Goal: Task Accomplishment & Management: Manage account settings

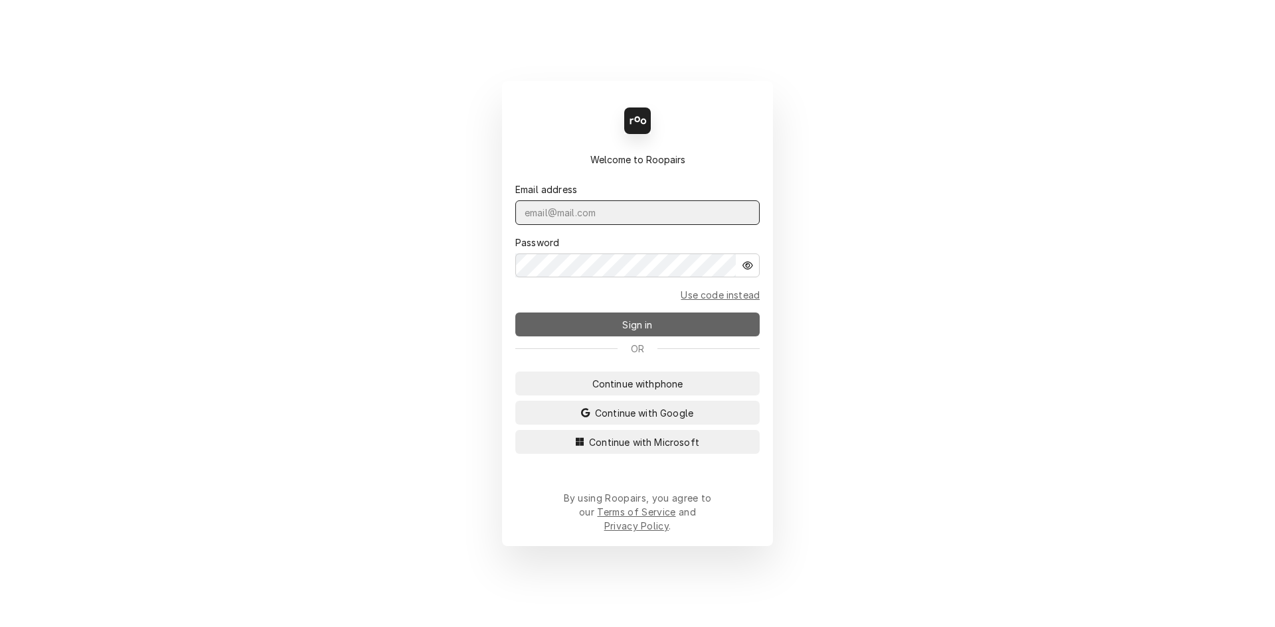
type input "[EMAIL_ADDRESS][DOMAIN_NAME]"
click at [591, 335] on button "Sign in" at bounding box center [637, 325] width 244 height 24
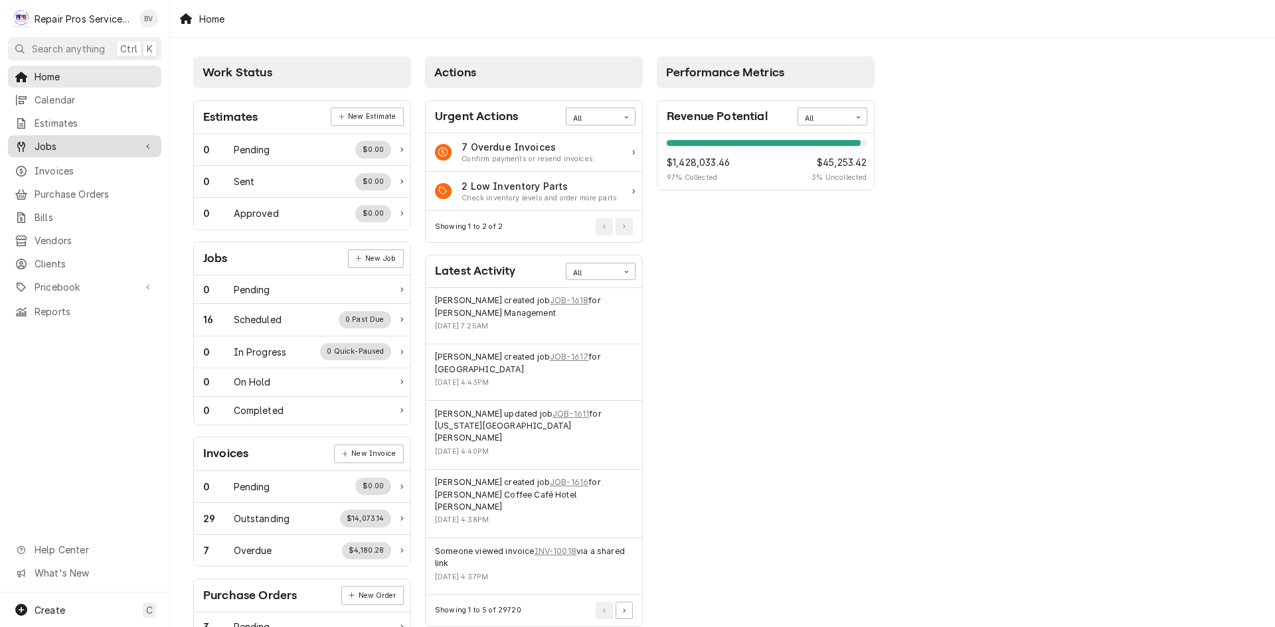
click at [45, 144] on span "Jobs" at bounding box center [85, 146] width 100 height 14
click at [54, 167] on span "Jobs" at bounding box center [95, 170] width 120 height 14
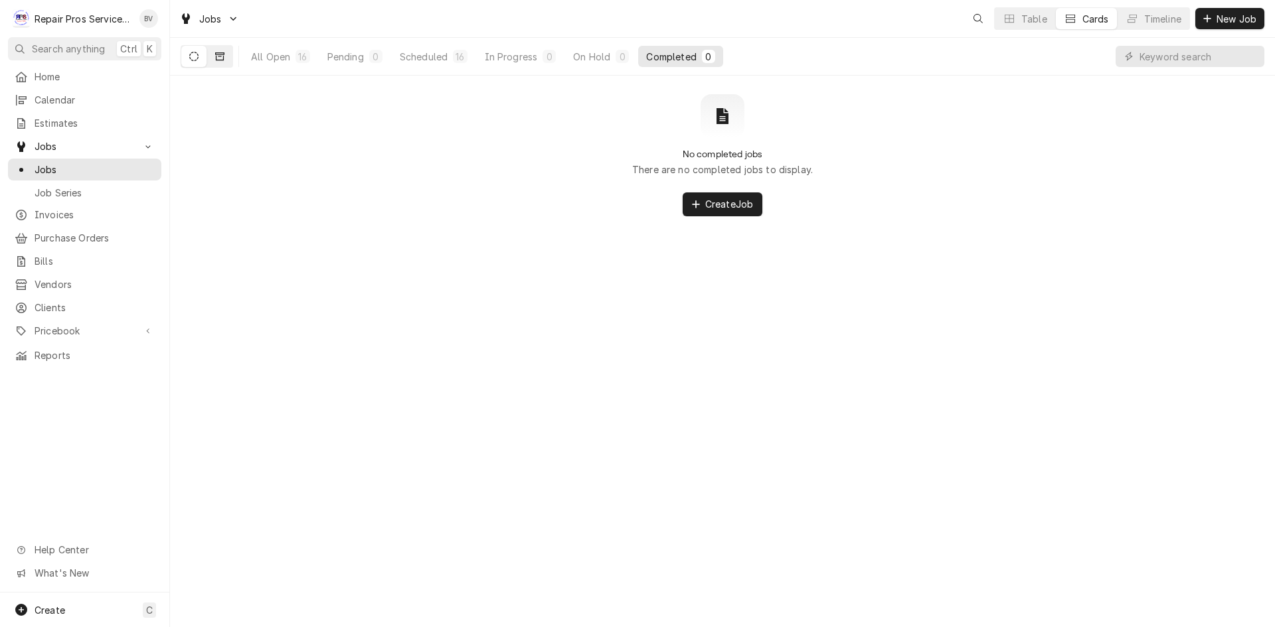
click at [219, 56] on icon "Dynamic Content Wrapper" at bounding box center [219, 56] width 9 height 9
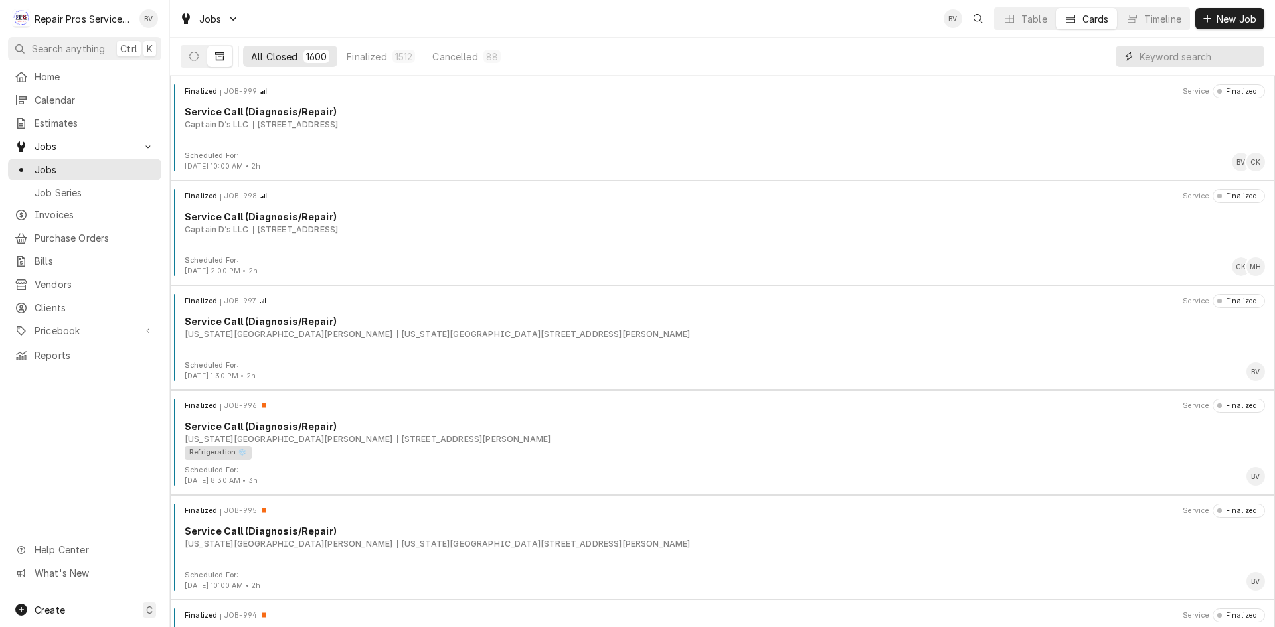
drag, startPoint x: 1154, startPoint y: 54, endPoint x: 1195, endPoint y: 67, distance: 43.0
click at [1157, 58] on input "Dynamic Content Wrapper" at bounding box center [1198, 56] width 118 height 21
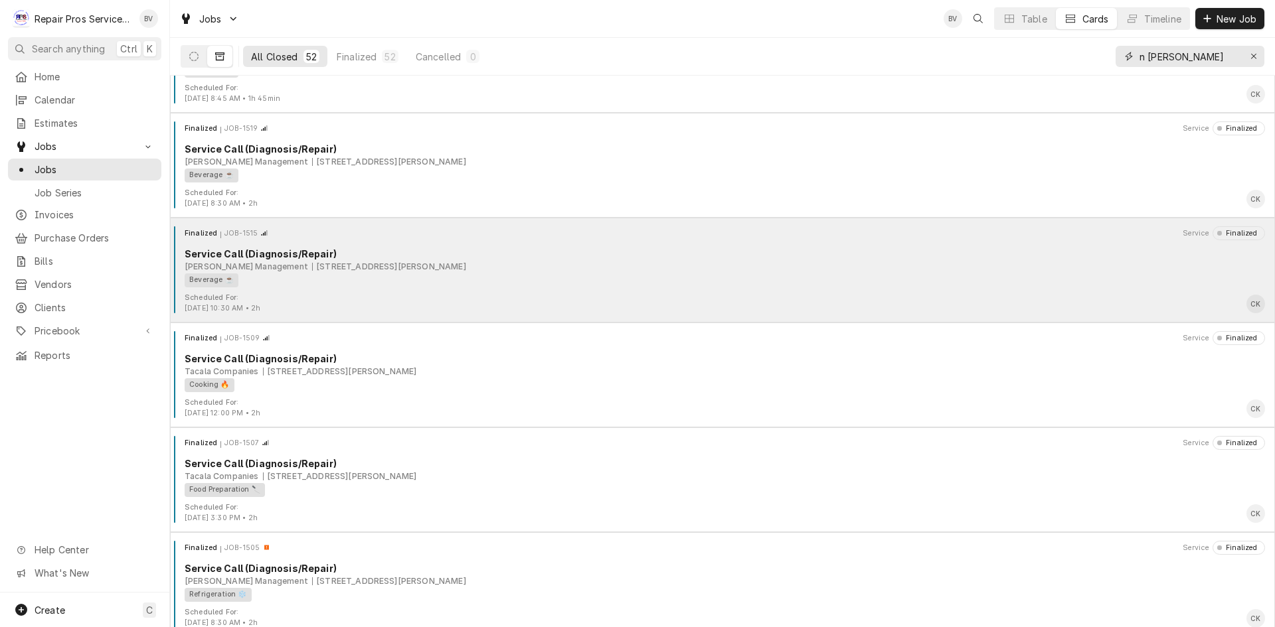
scroll to position [3458, 0]
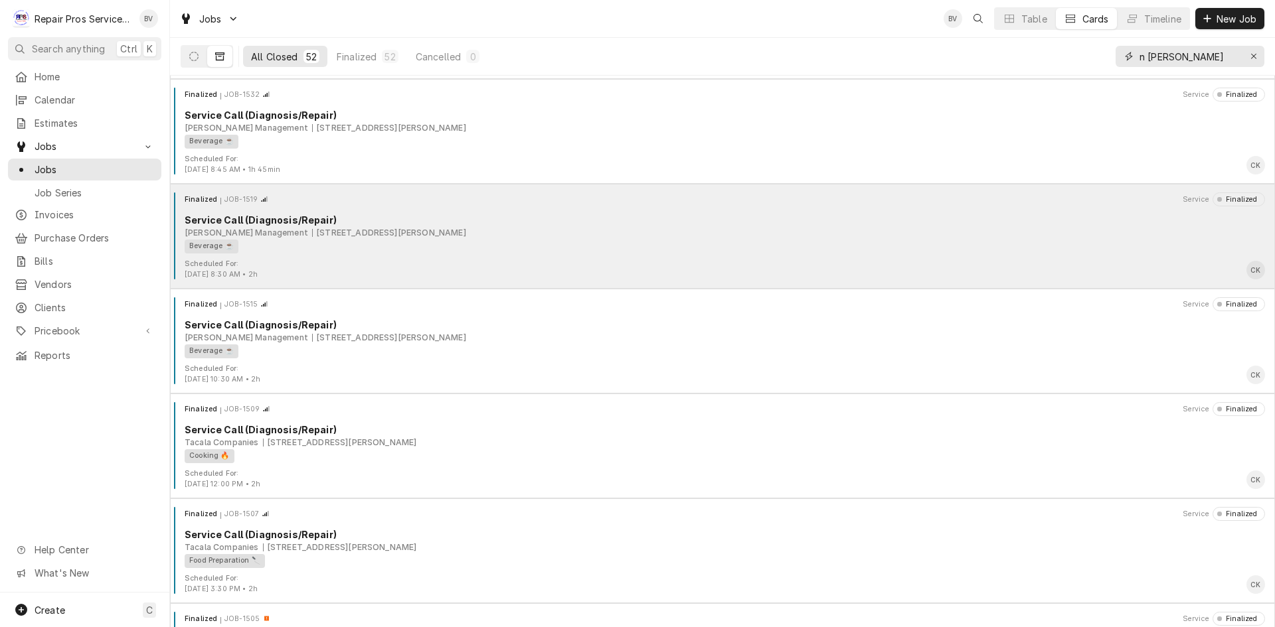
type input "n lee"
click at [465, 263] on div "Scheduled For: Sep 18th, 2025 - 8:30 AM • 2h CK" at bounding box center [722, 269] width 1094 height 21
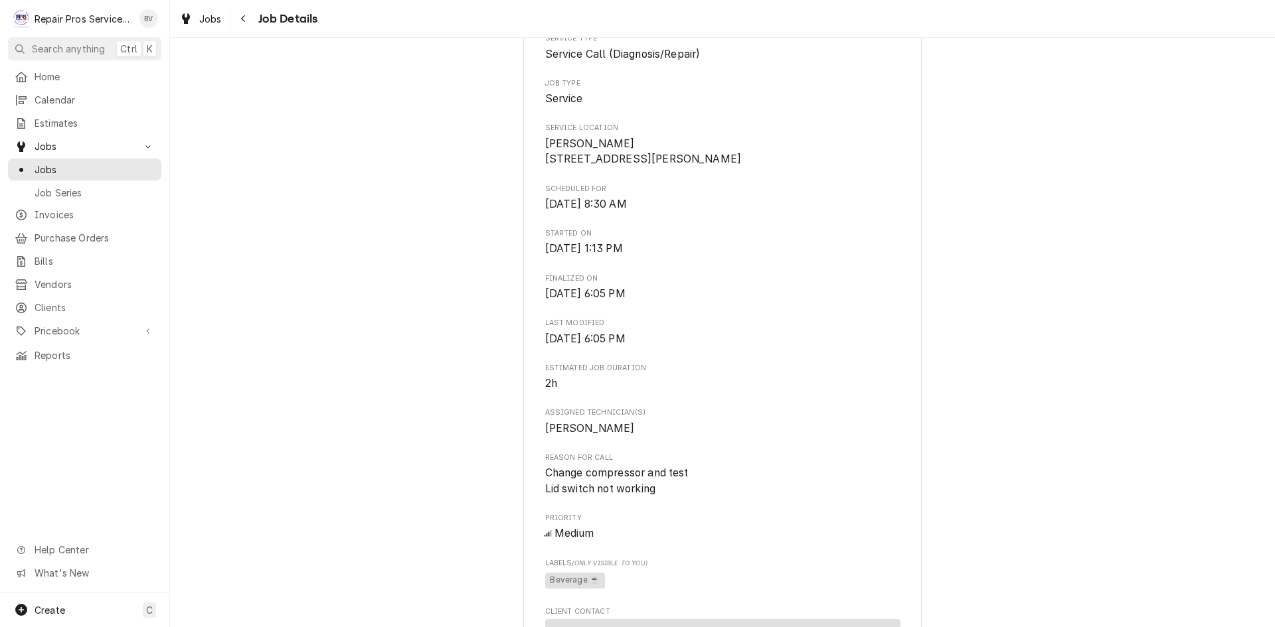
scroll to position [266, 0]
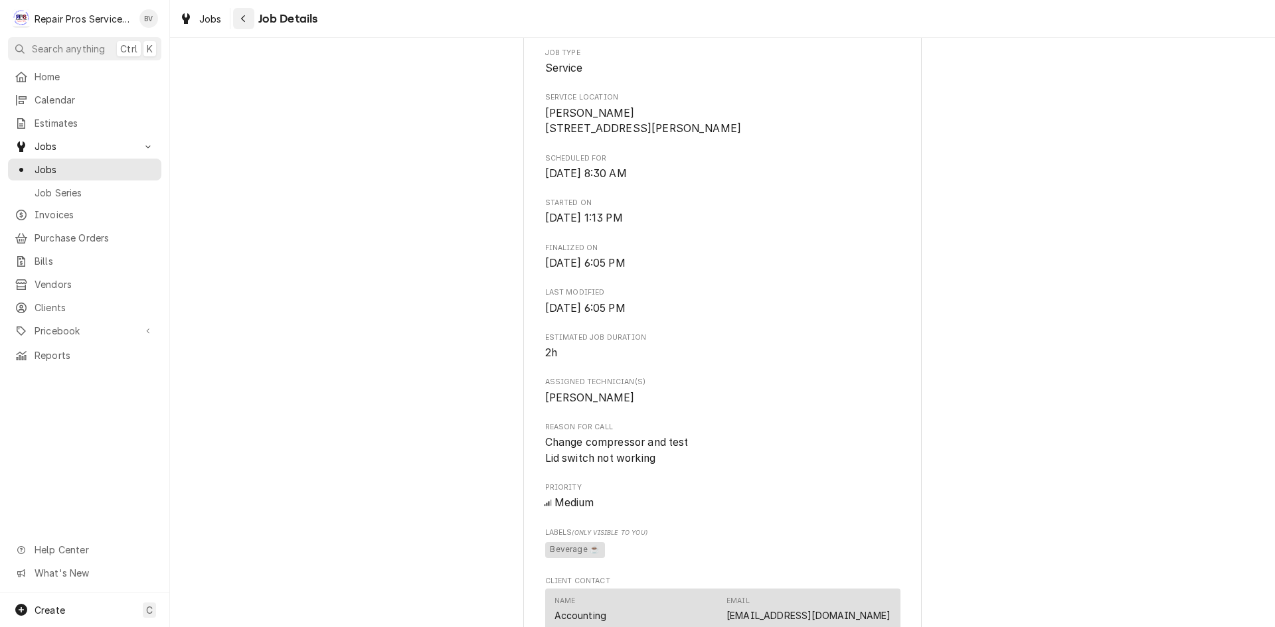
click at [242, 20] on icon "Navigate back" at bounding box center [243, 18] width 6 height 9
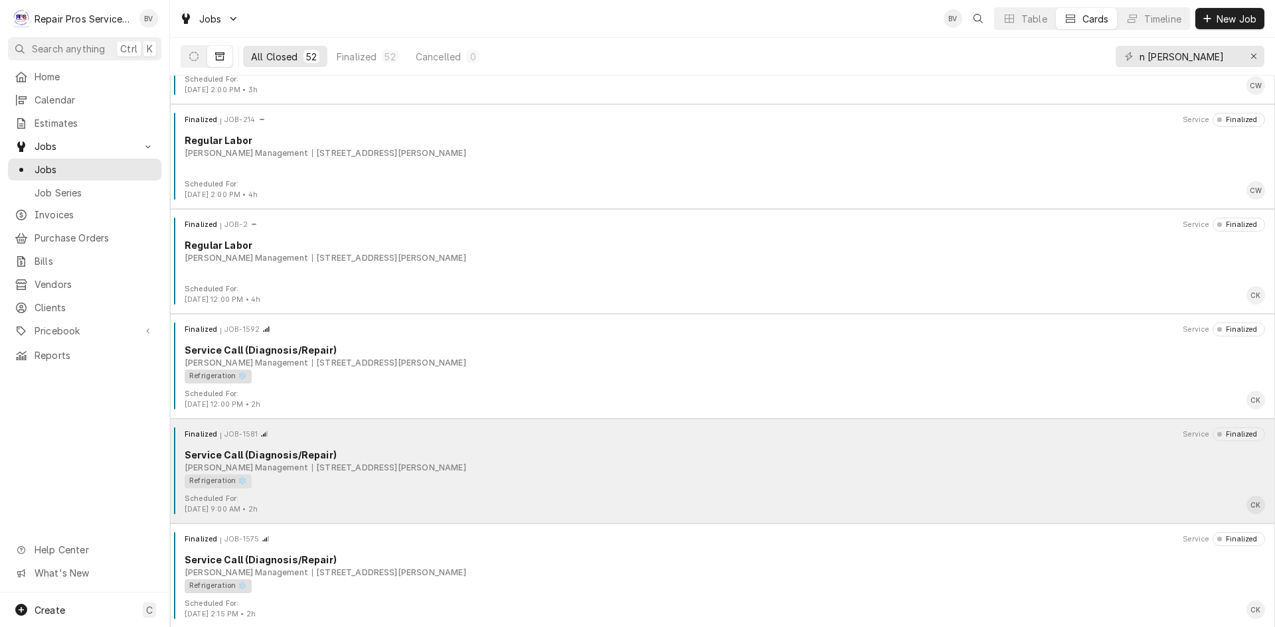
scroll to position [2722, 0]
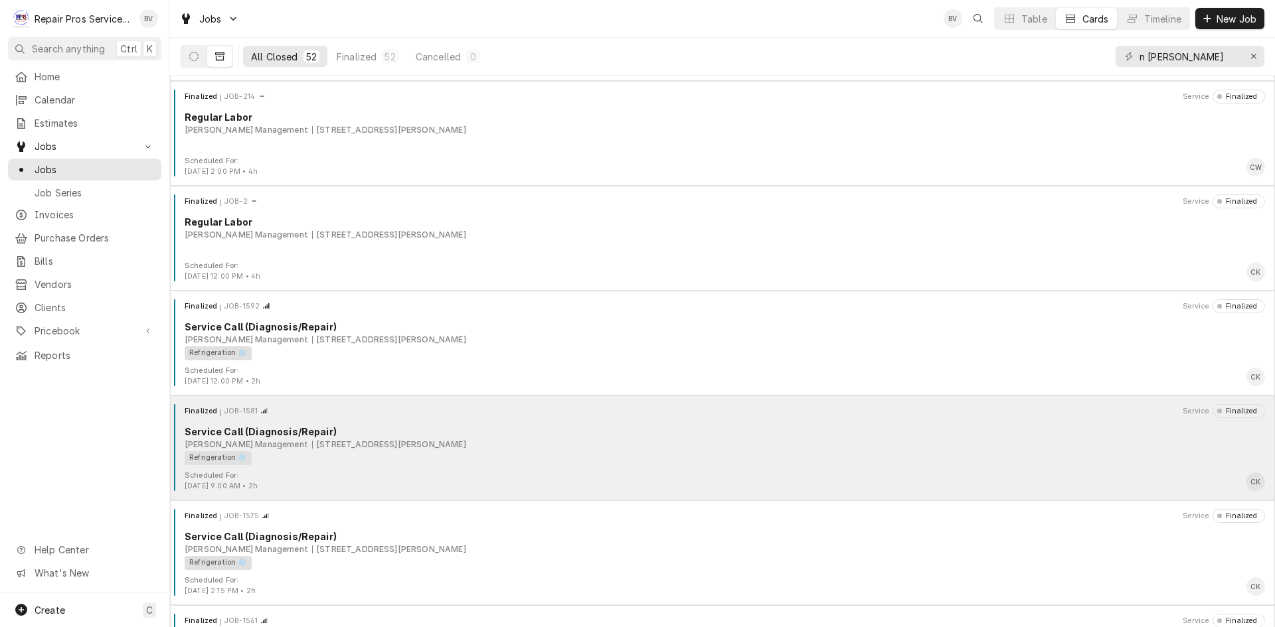
click at [299, 481] on div "Scheduled For: Oct 2nd, 2025 - 9:00 AM • 2h CK" at bounding box center [722, 481] width 1094 height 21
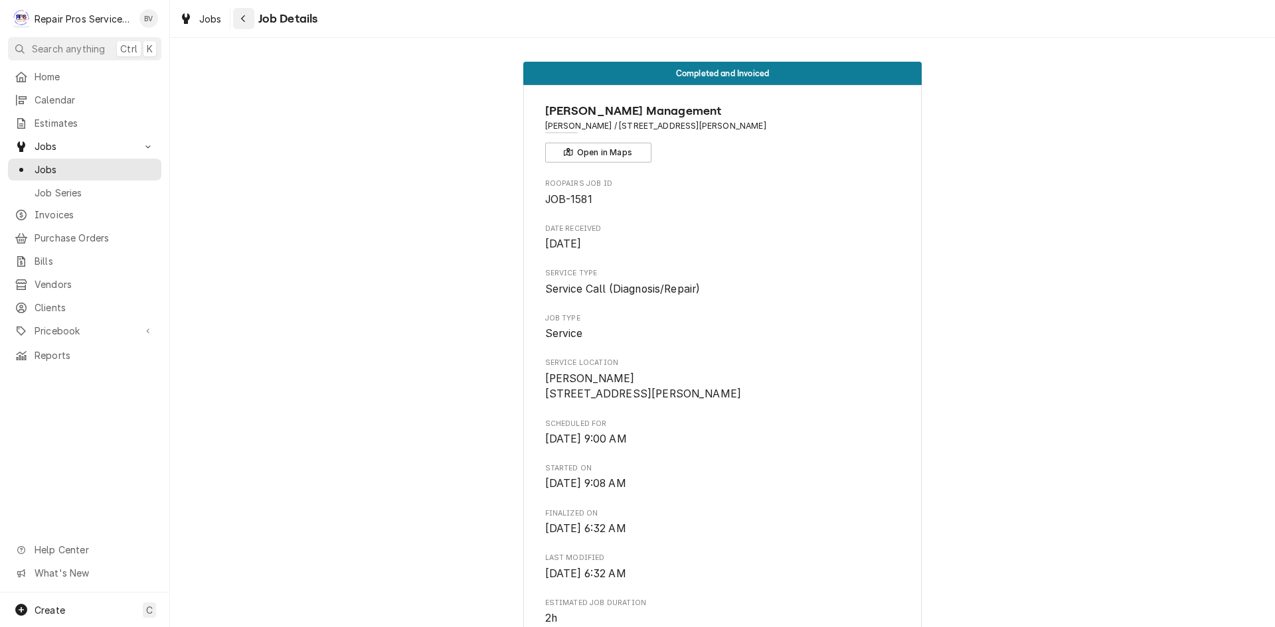
click at [241, 19] on icon "Navigate back" at bounding box center [243, 18] width 6 height 9
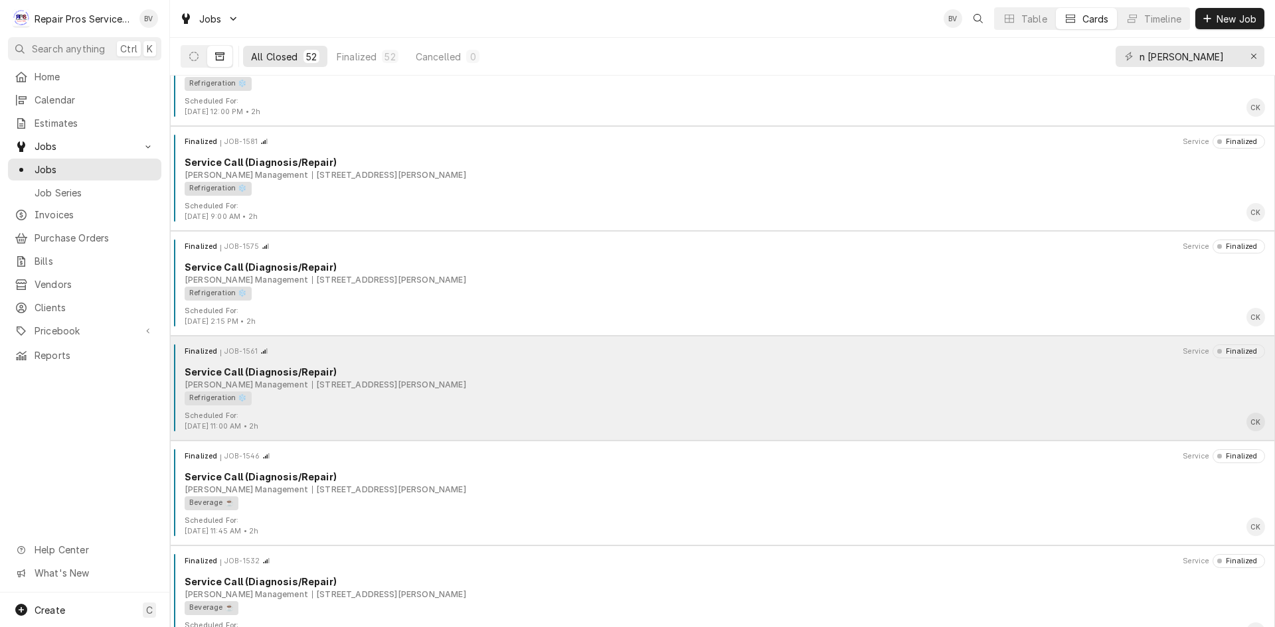
scroll to position [2993, 0]
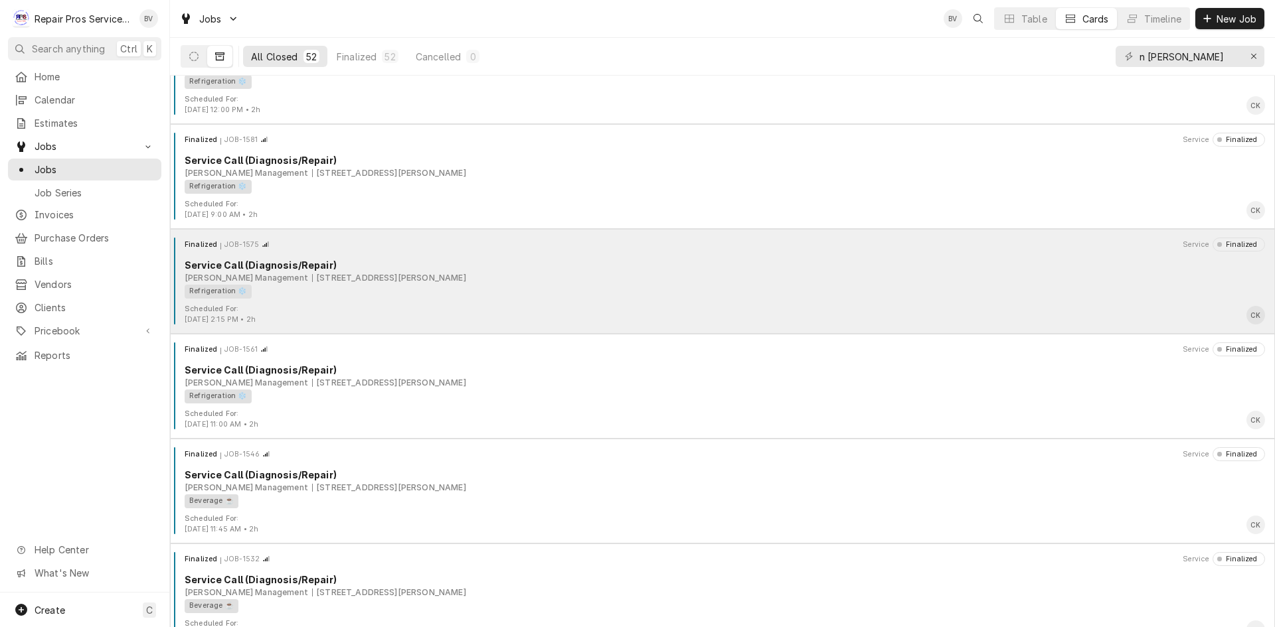
click at [313, 319] on div "Scheduled For: [DATE] 2:15 PM • 2h CK" at bounding box center [722, 314] width 1094 height 21
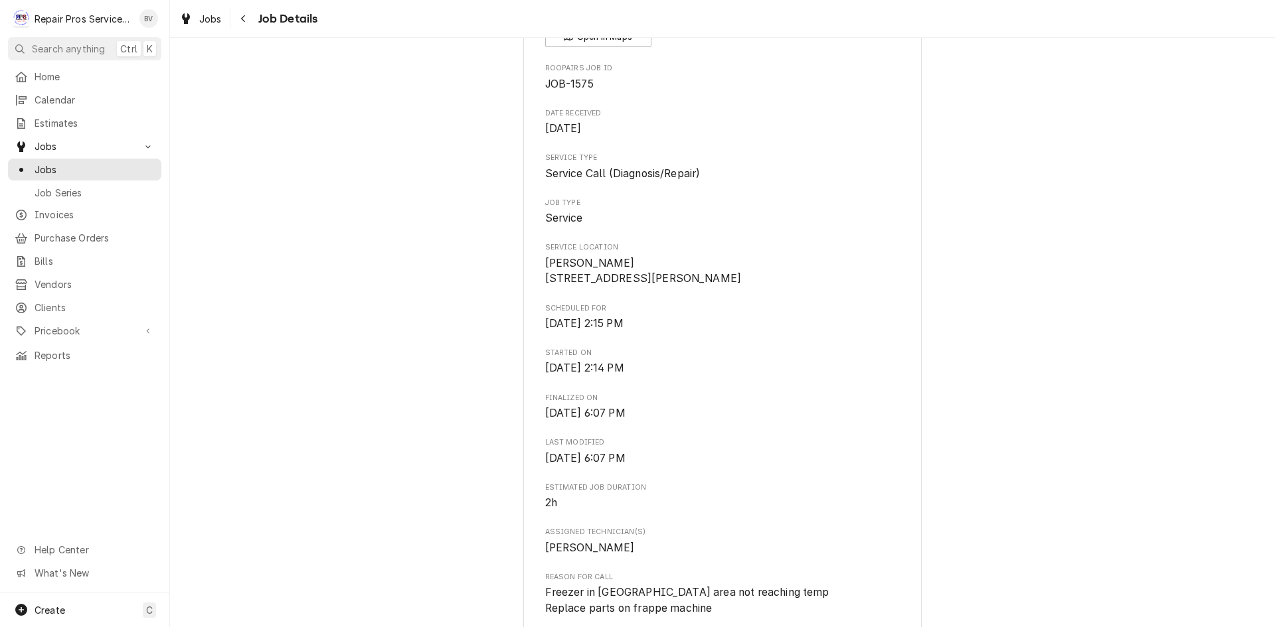
scroll to position [66, 0]
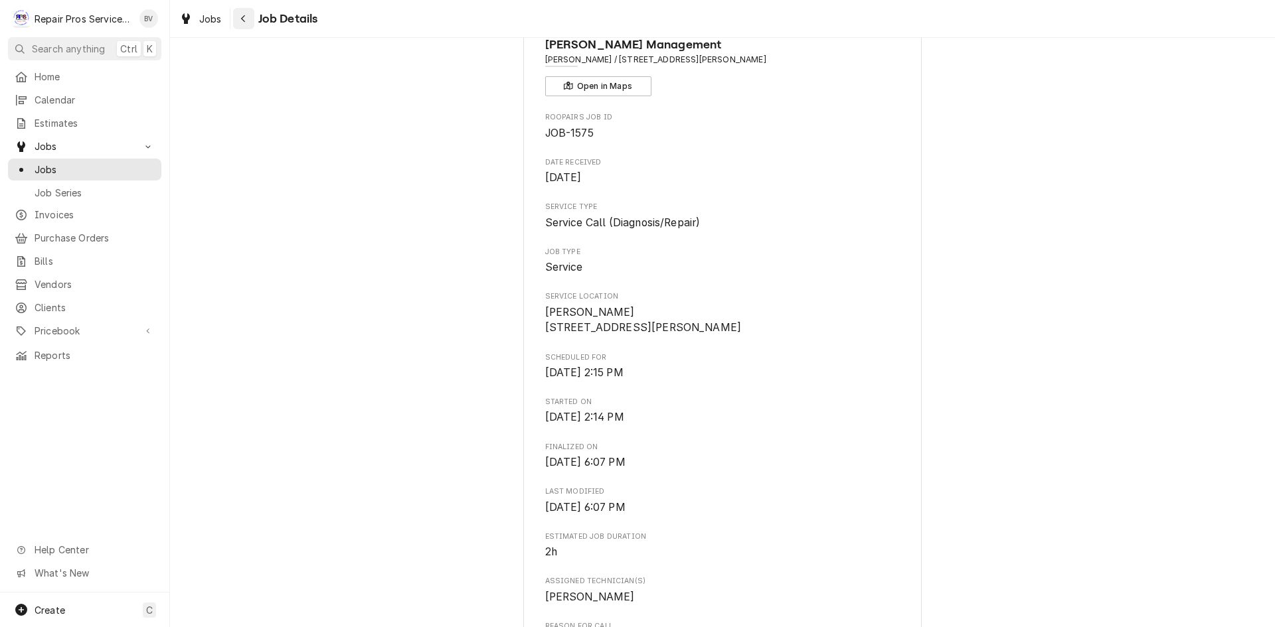
click at [243, 19] on icon "Navigate back" at bounding box center [243, 18] width 6 height 9
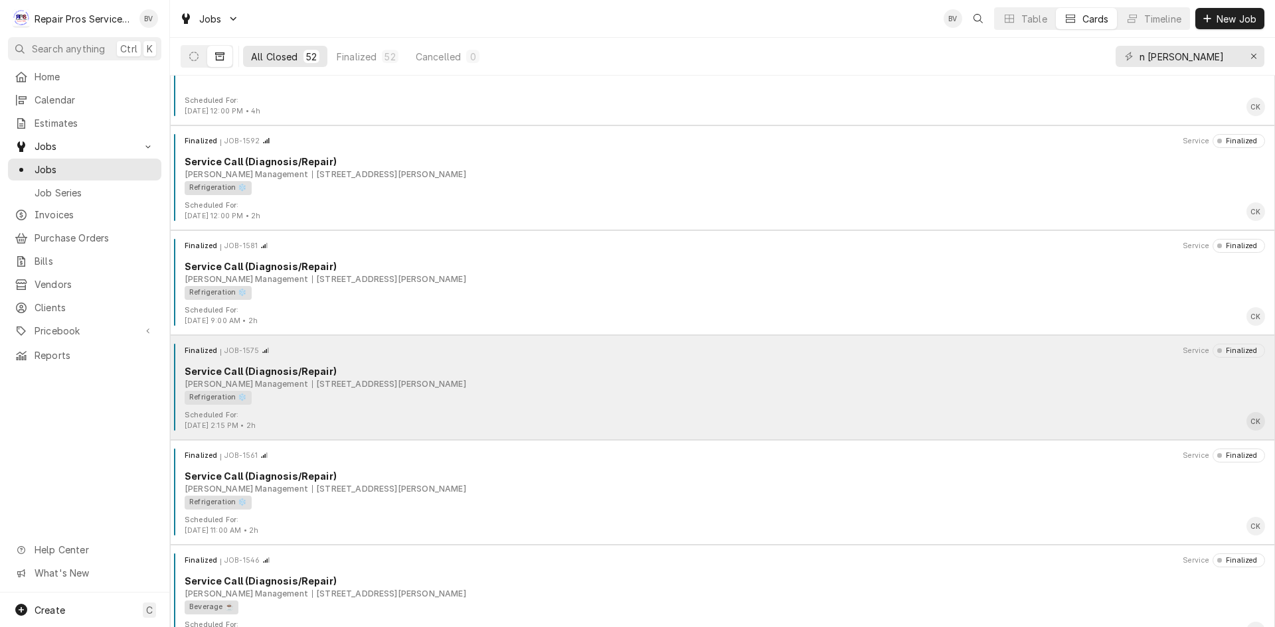
scroll to position [3020, 0]
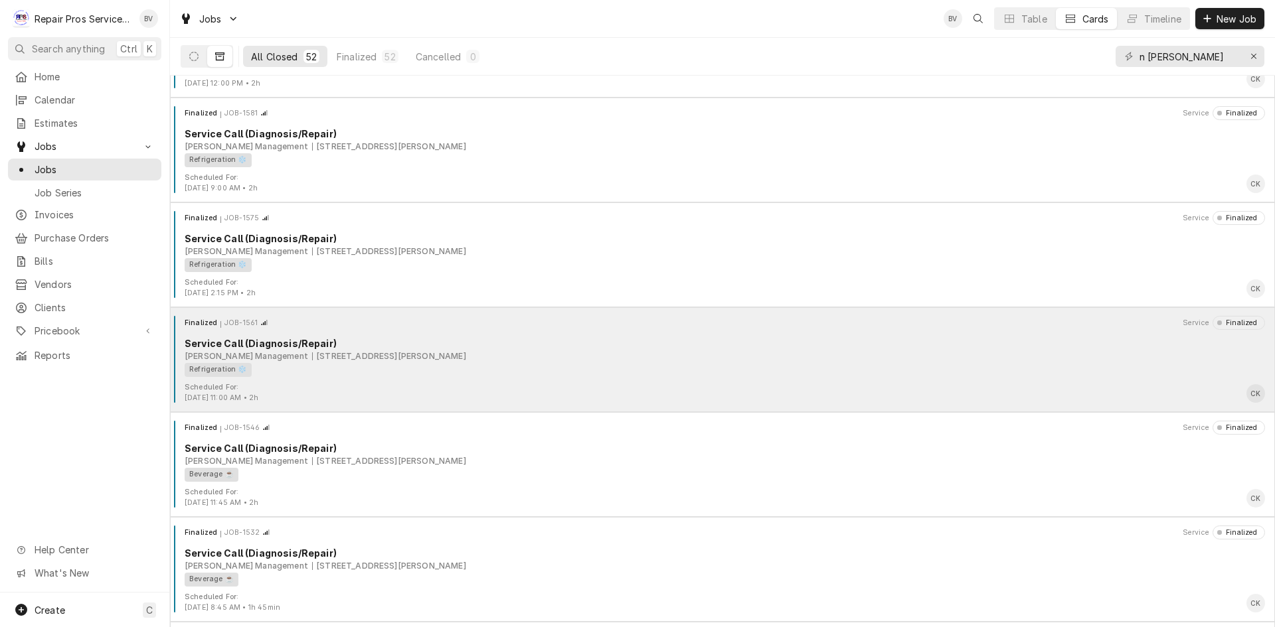
click at [427, 391] on div "Scheduled For: Sep 22nd, 2025 - 11:00 AM • 2h CK" at bounding box center [722, 392] width 1094 height 21
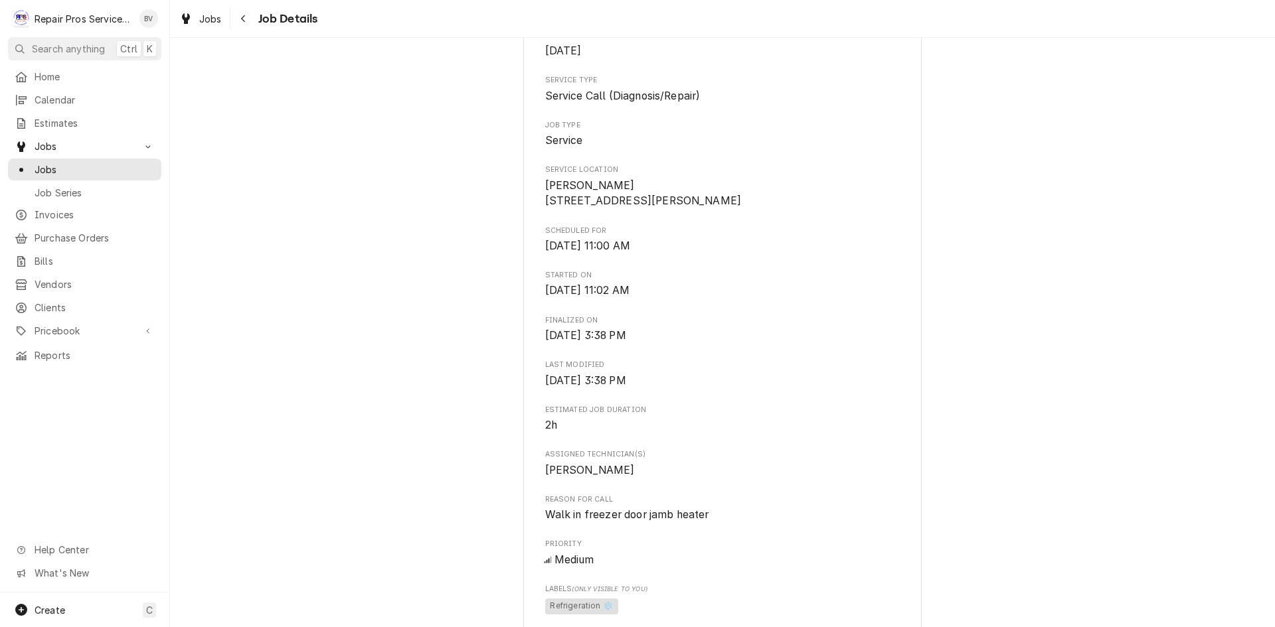
scroll to position [199, 0]
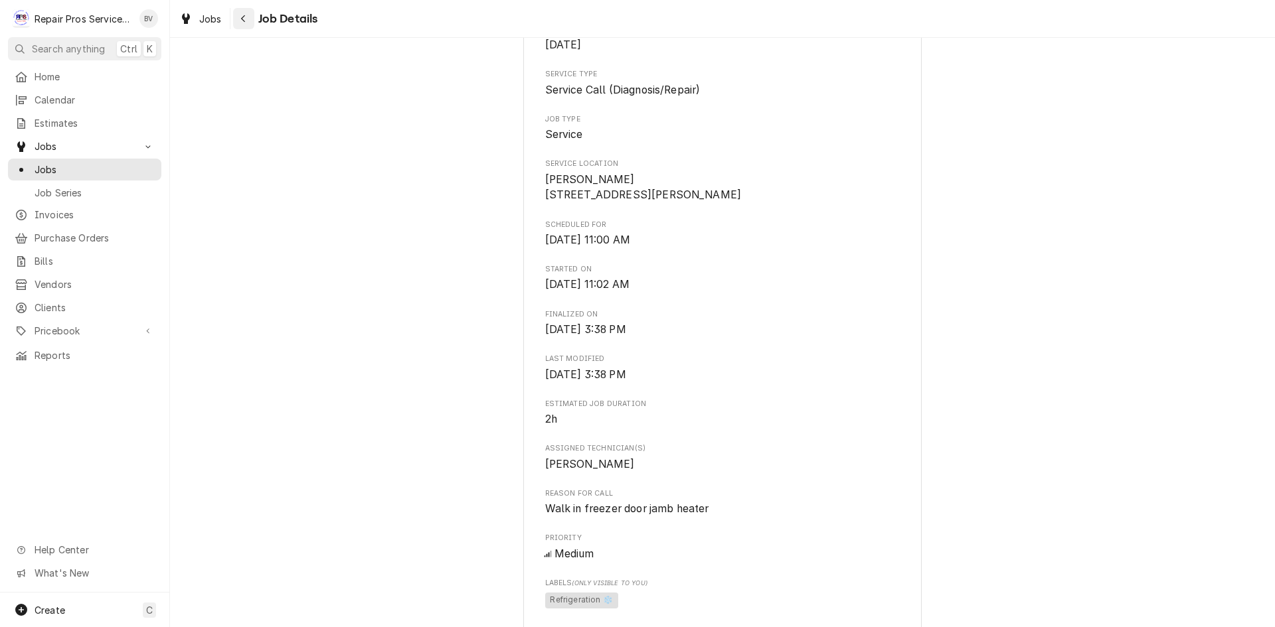
click at [239, 20] on div "Navigate back" at bounding box center [243, 18] width 13 height 13
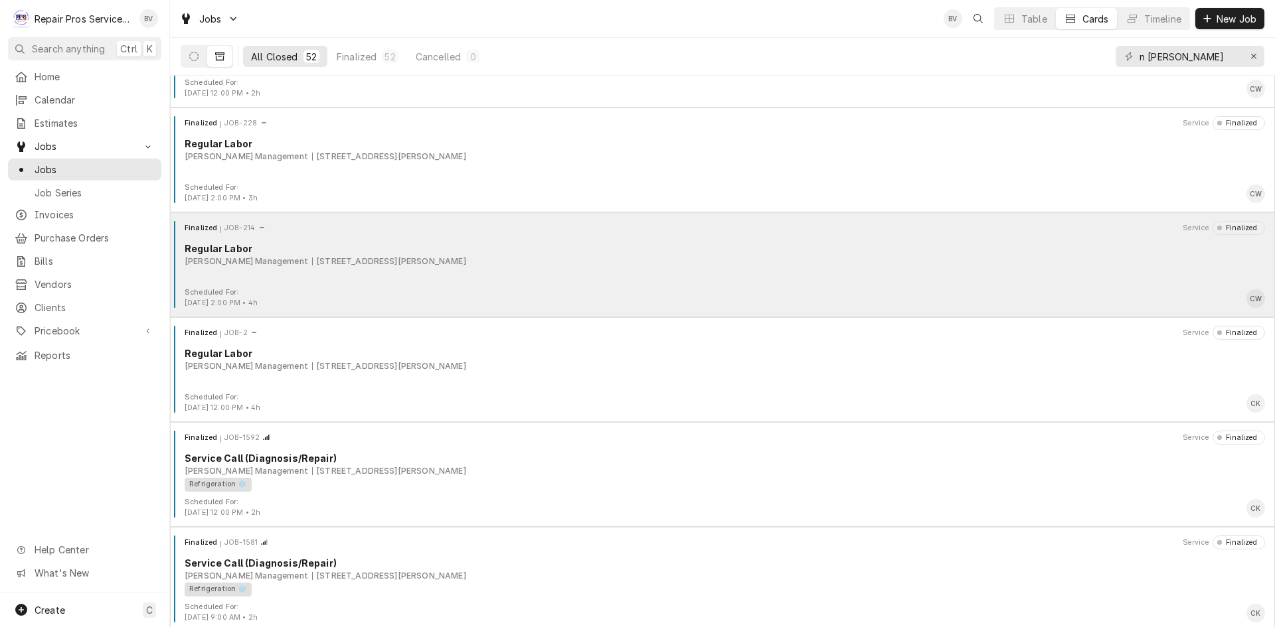
scroll to position [3007, 0]
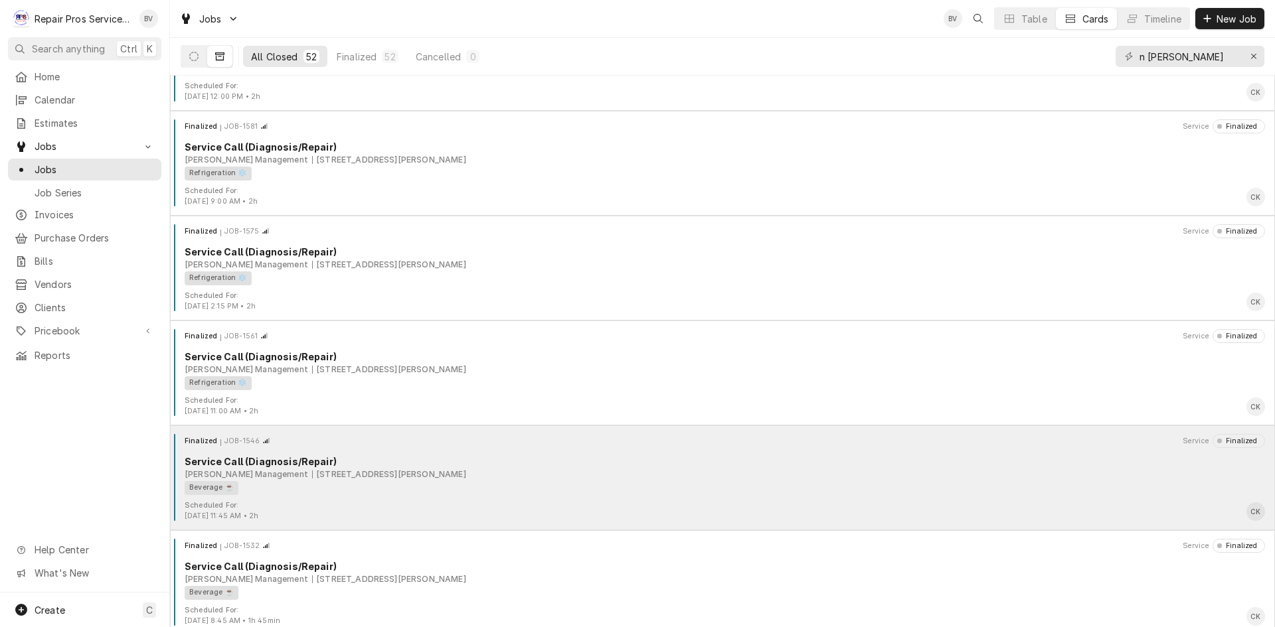
click at [382, 503] on div "Scheduled For: Sep 9th, 2025 - 11:45 AM • 2h CK" at bounding box center [722, 511] width 1094 height 21
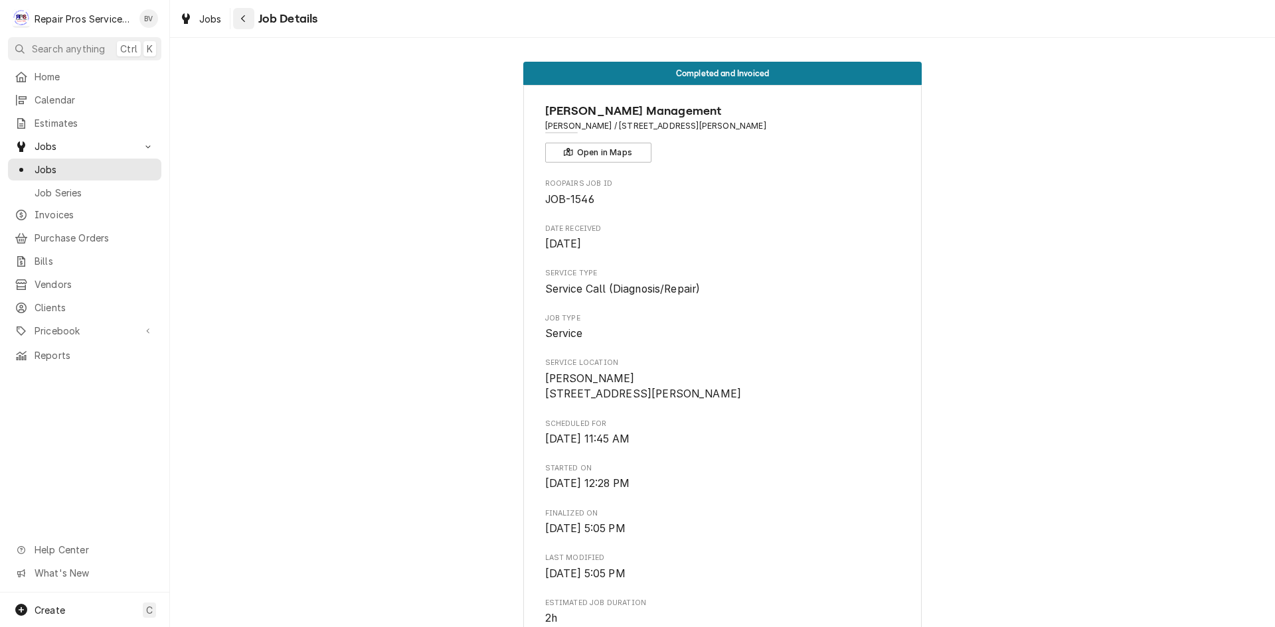
click at [240, 20] on icon "Navigate back" at bounding box center [243, 18] width 6 height 9
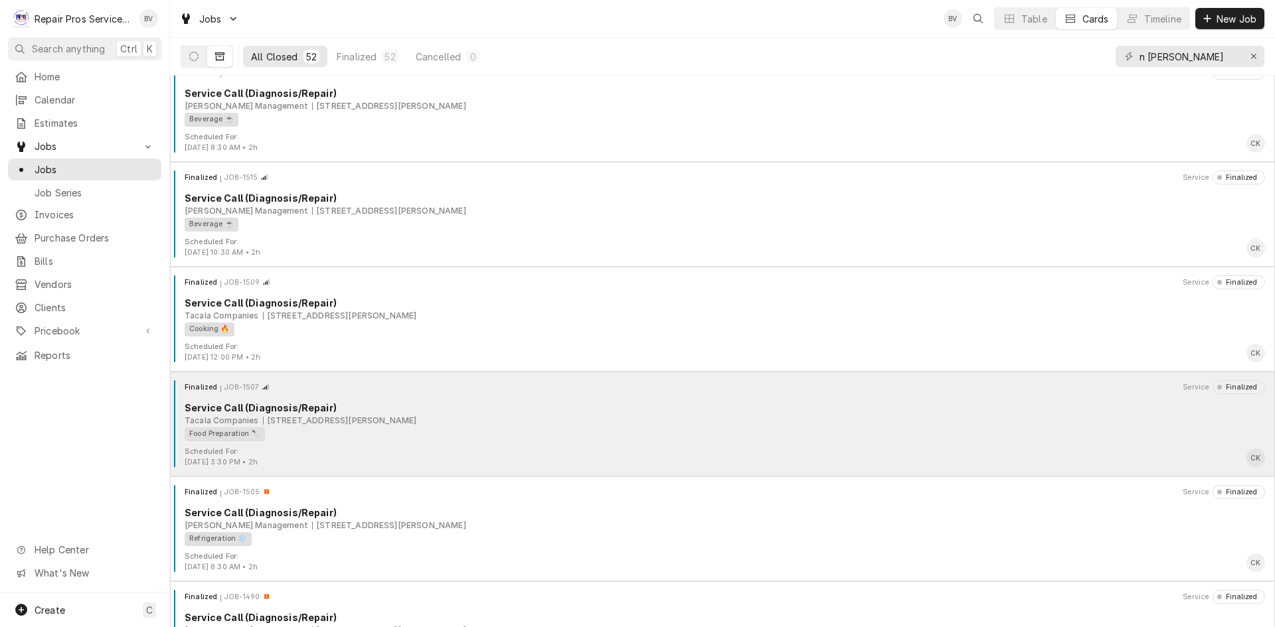
scroll to position [3651, 0]
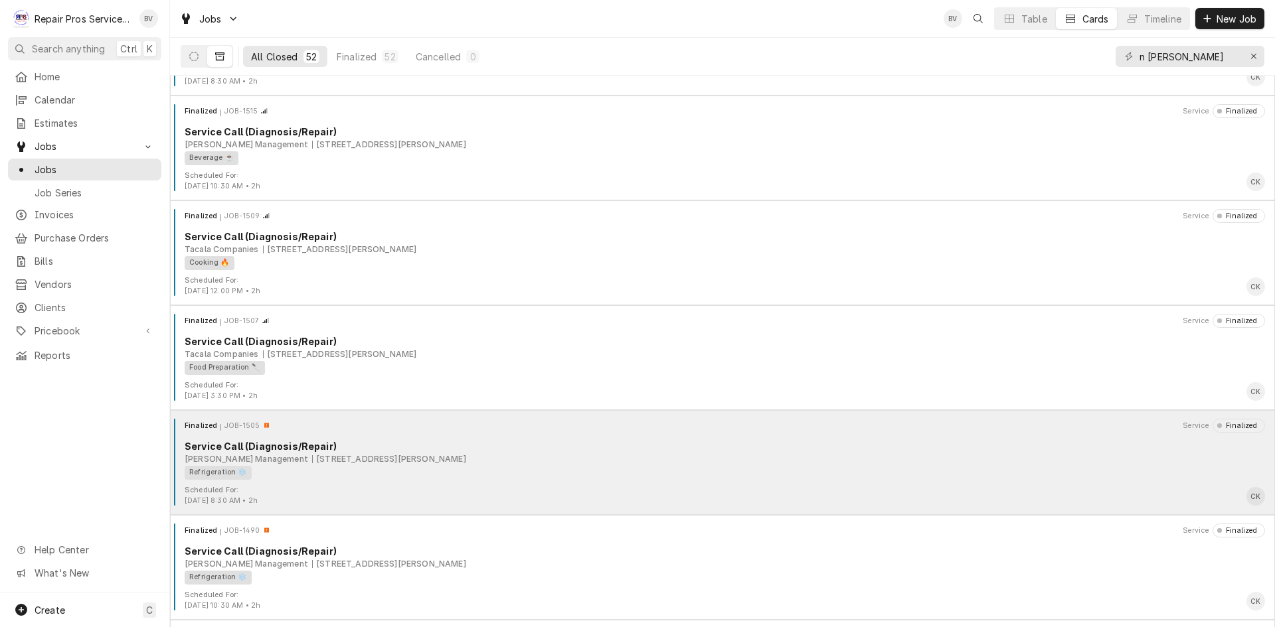
click at [303, 478] on div "Refrigeration ❄️" at bounding box center [720, 473] width 1071 height 14
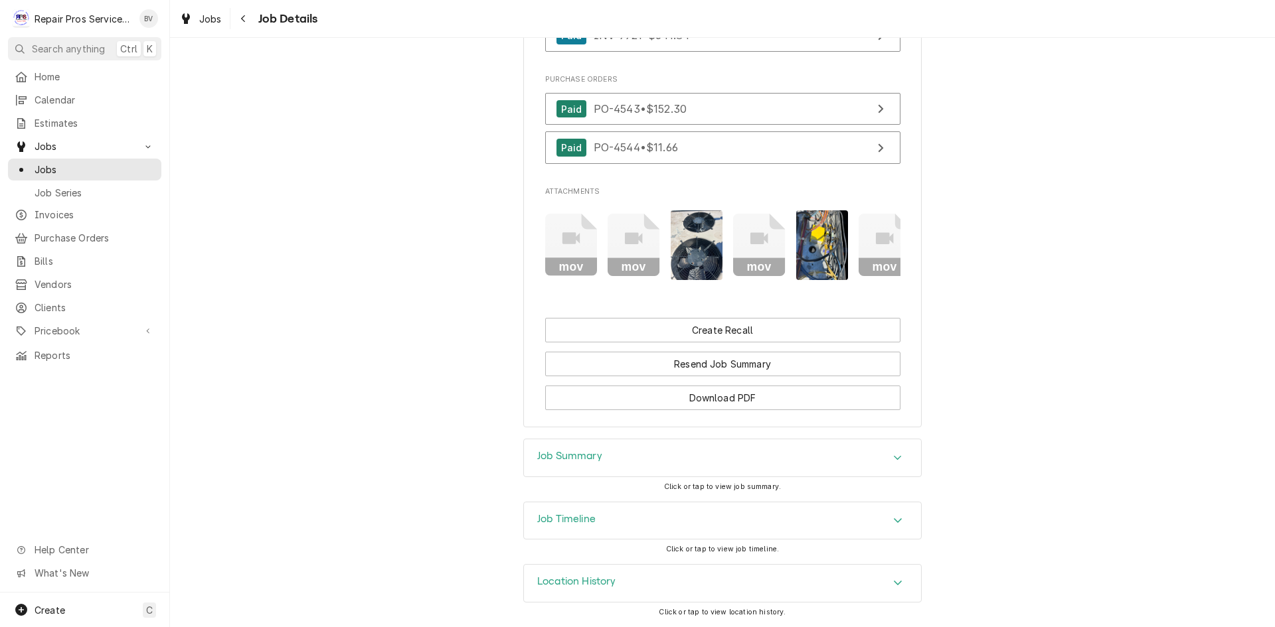
scroll to position [976, 0]
click at [577, 459] on h3 "Job Summary" at bounding box center [569, 456] width 65 height 13
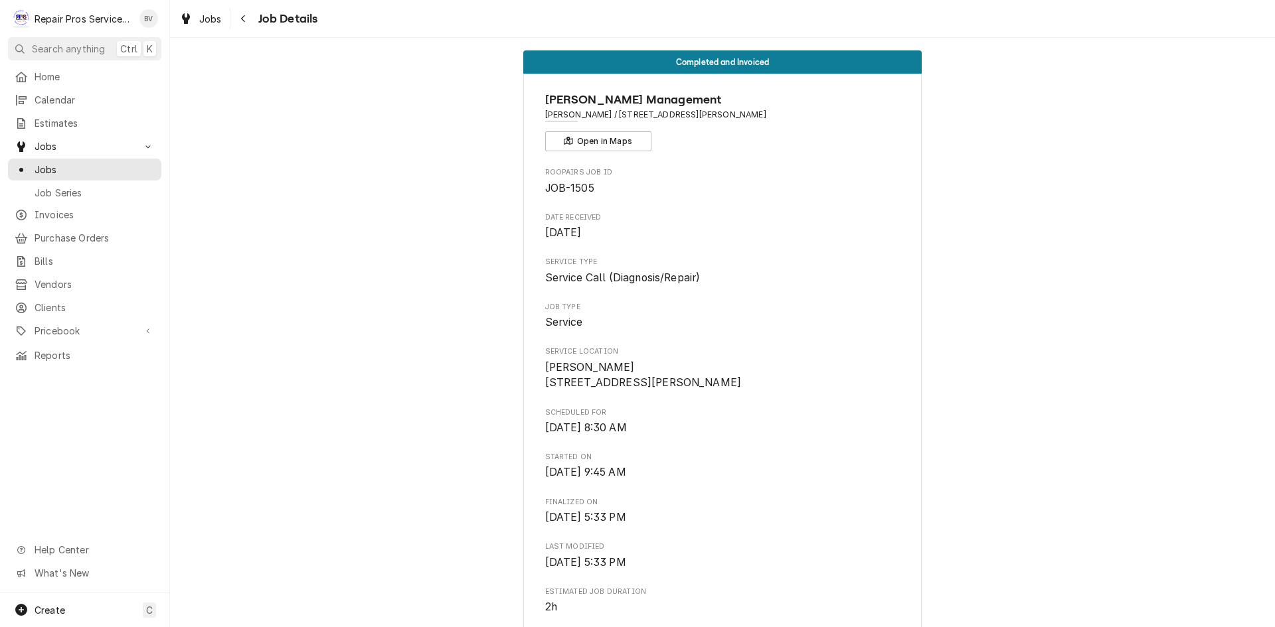
scroll to position [0, 0]
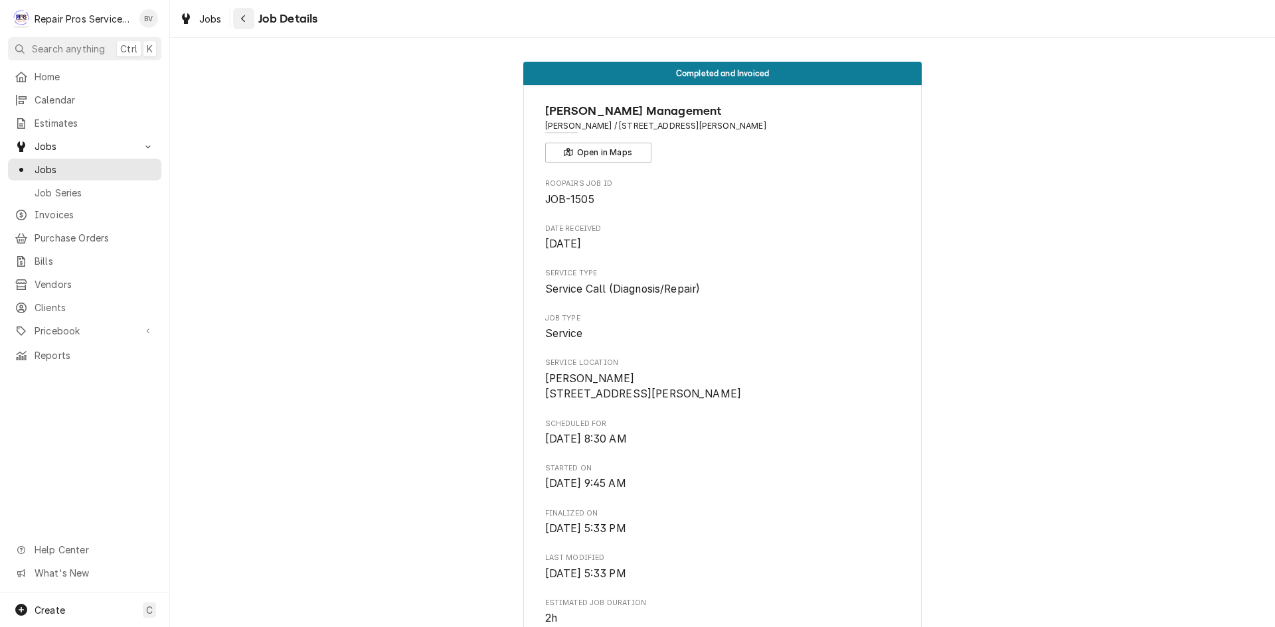
click at [245, 19] on icon "Navigate back" at bounding box center [243, 18] width 6 height 9
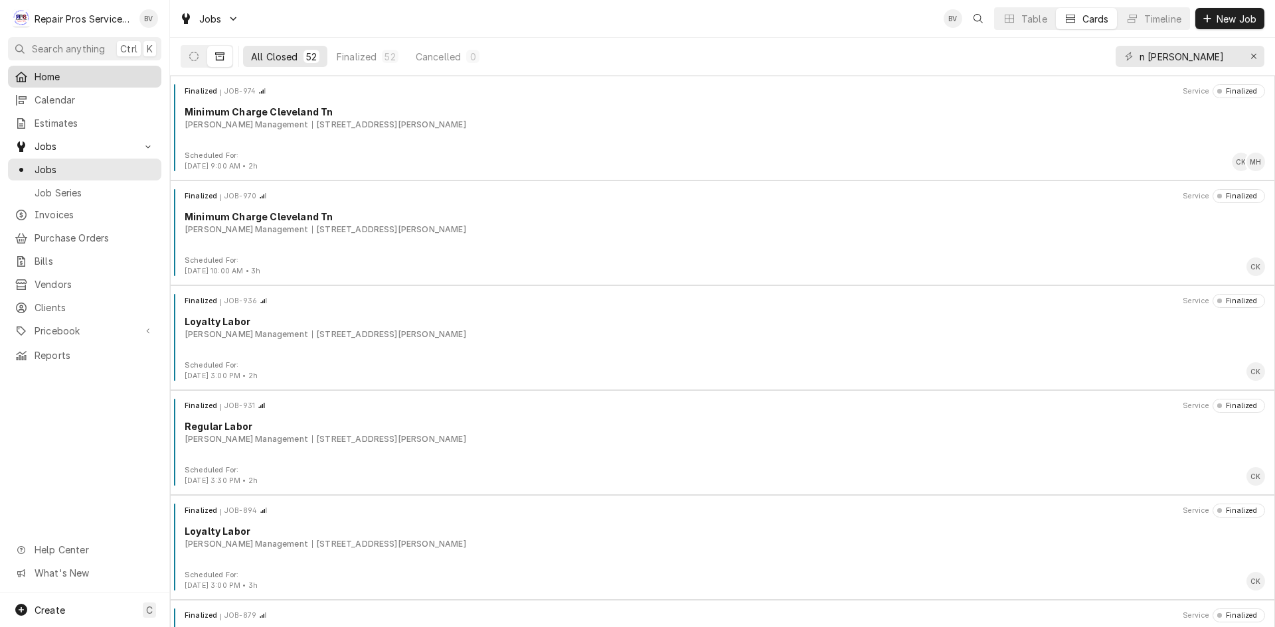
drag, startPoint x: 310, startPoint y: 178, endPoint x: 44, endPoint y: 76, distance: 284.5
click at [44, 76] on span "Home" at bounding box center [95, 77] width 120 height 14
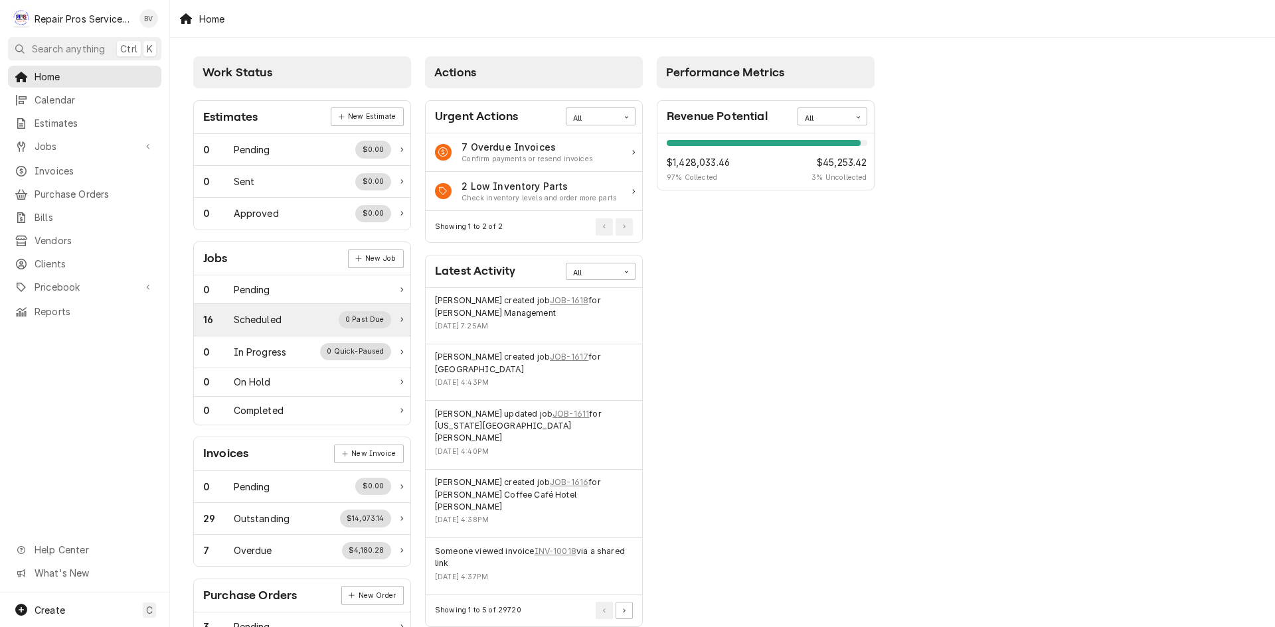
click at [276, 327] on div "16 Scheduled 0 Past Due" at bounding box center [297, 319] width 188 height 17
